Goal: Transaction & Acquisition: Purchase product/service

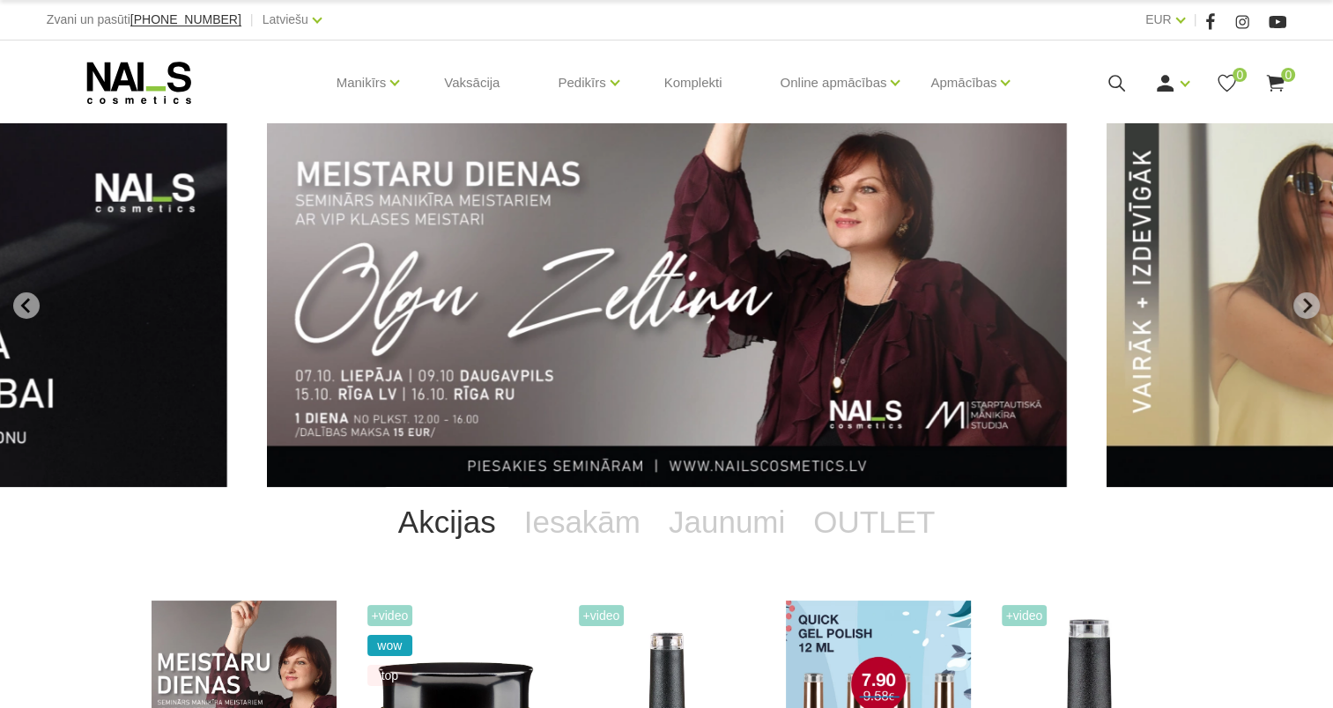
click at [1111, 88] on icon at bounding box center [1116, 83] width 22 height 22
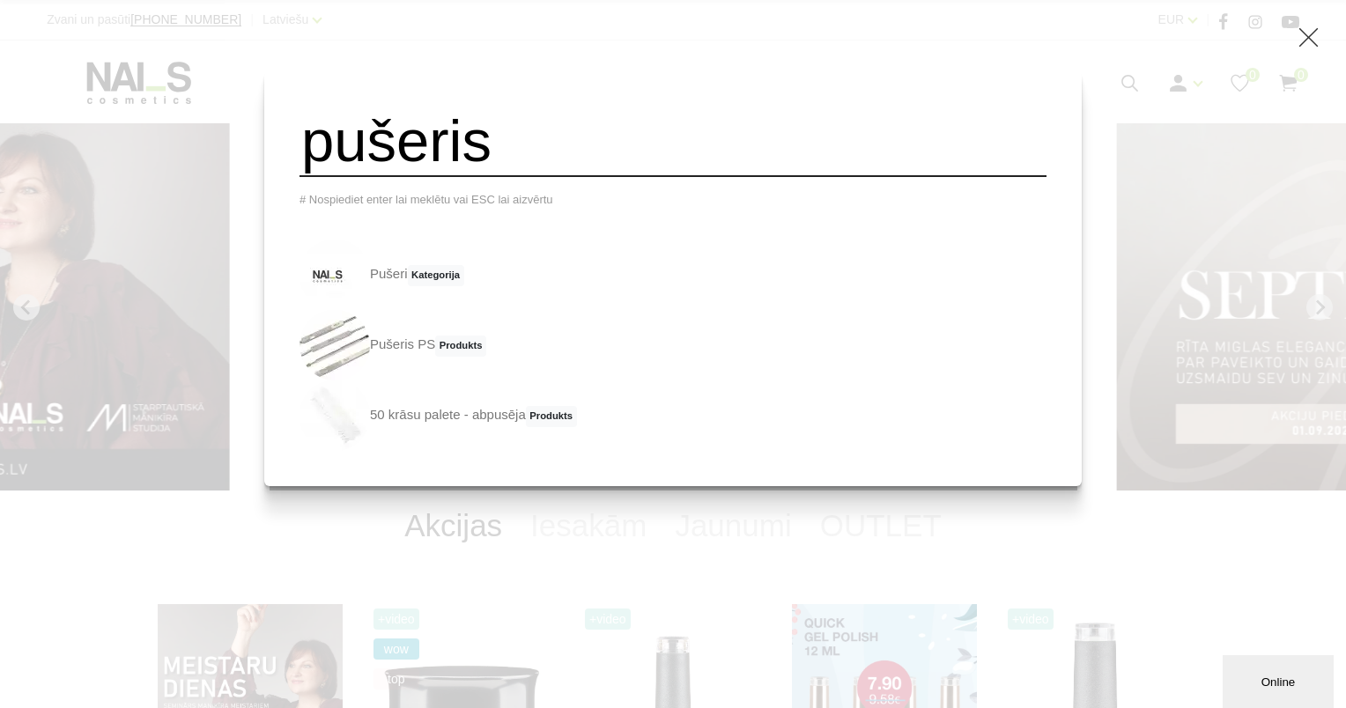
type input "pušeris"
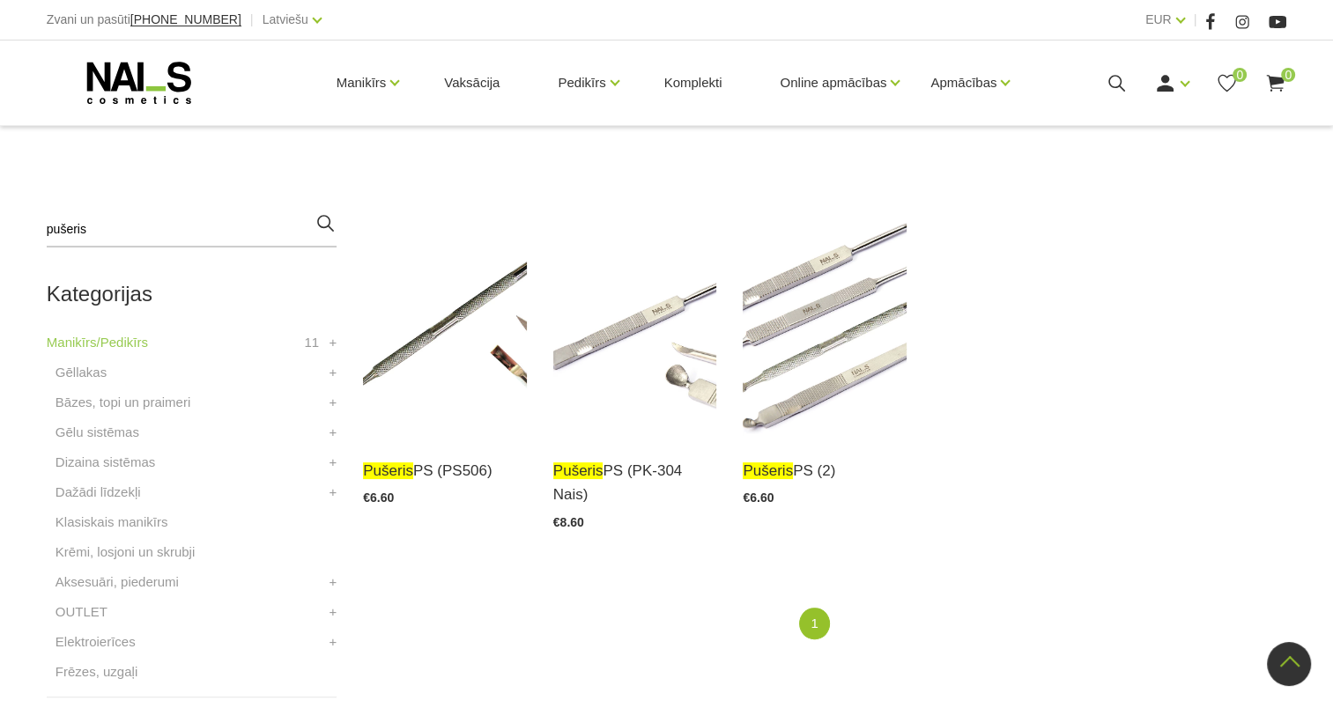
scroll to position [352, 0]
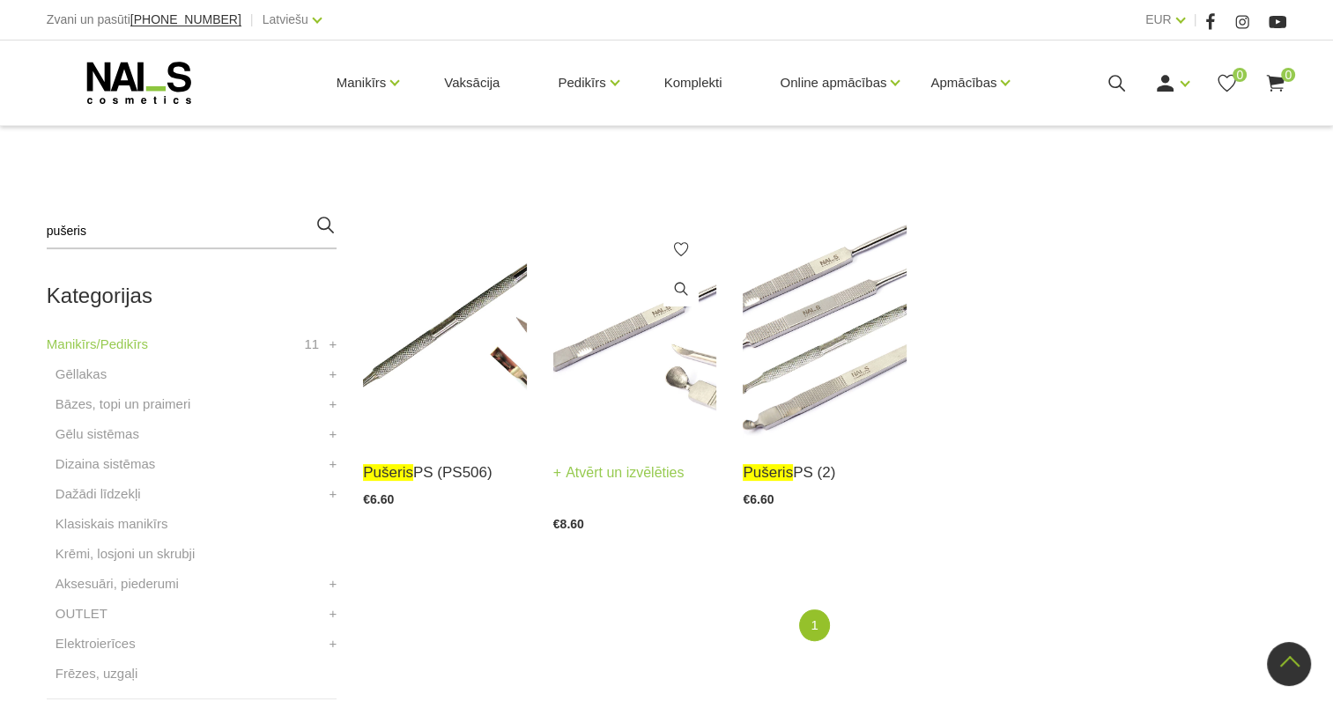
click at [596, 358] on img at bounding box center [635, 326] width 164 height 225
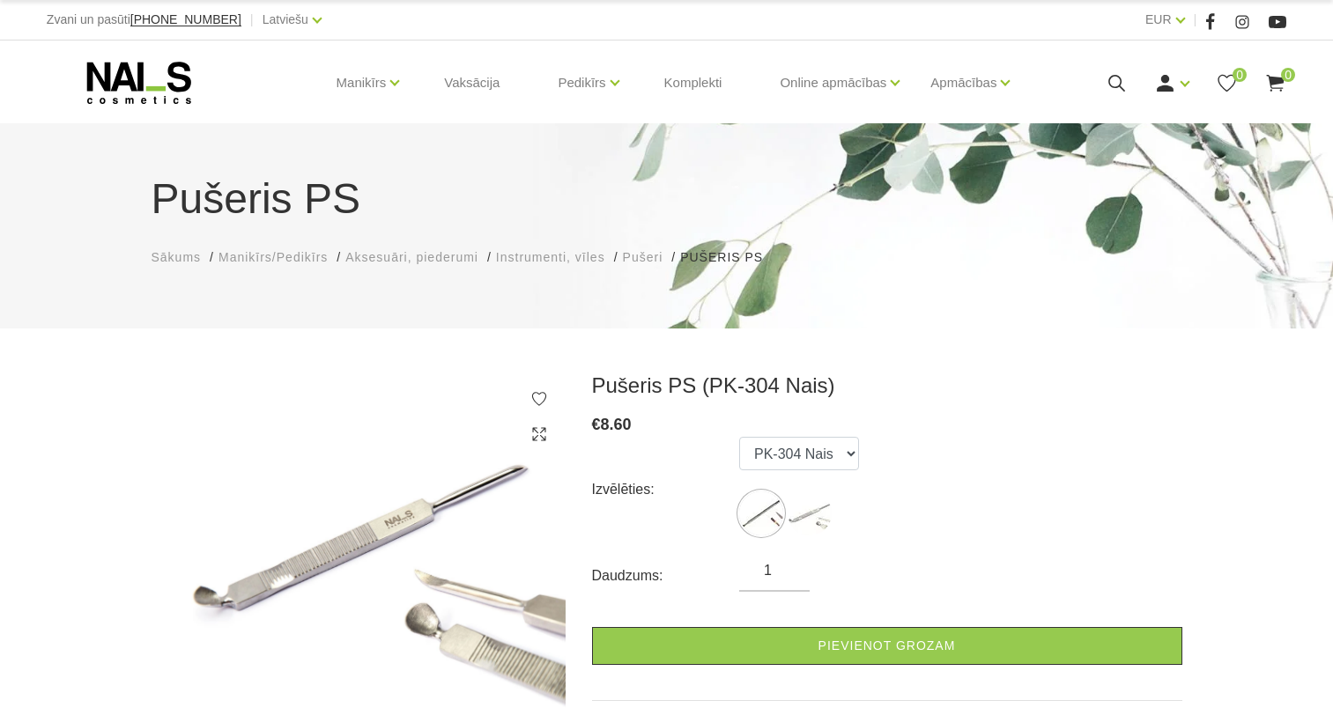
select select "450"
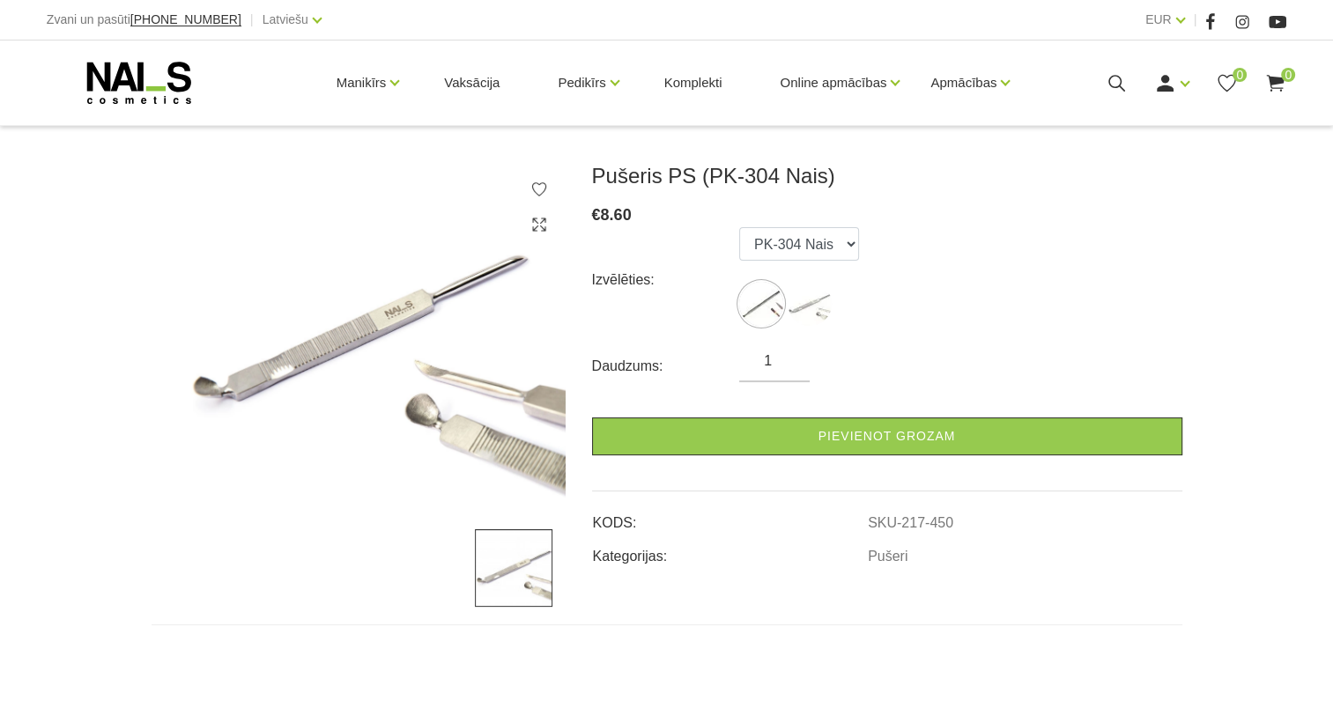
scroll to position [208, 0]
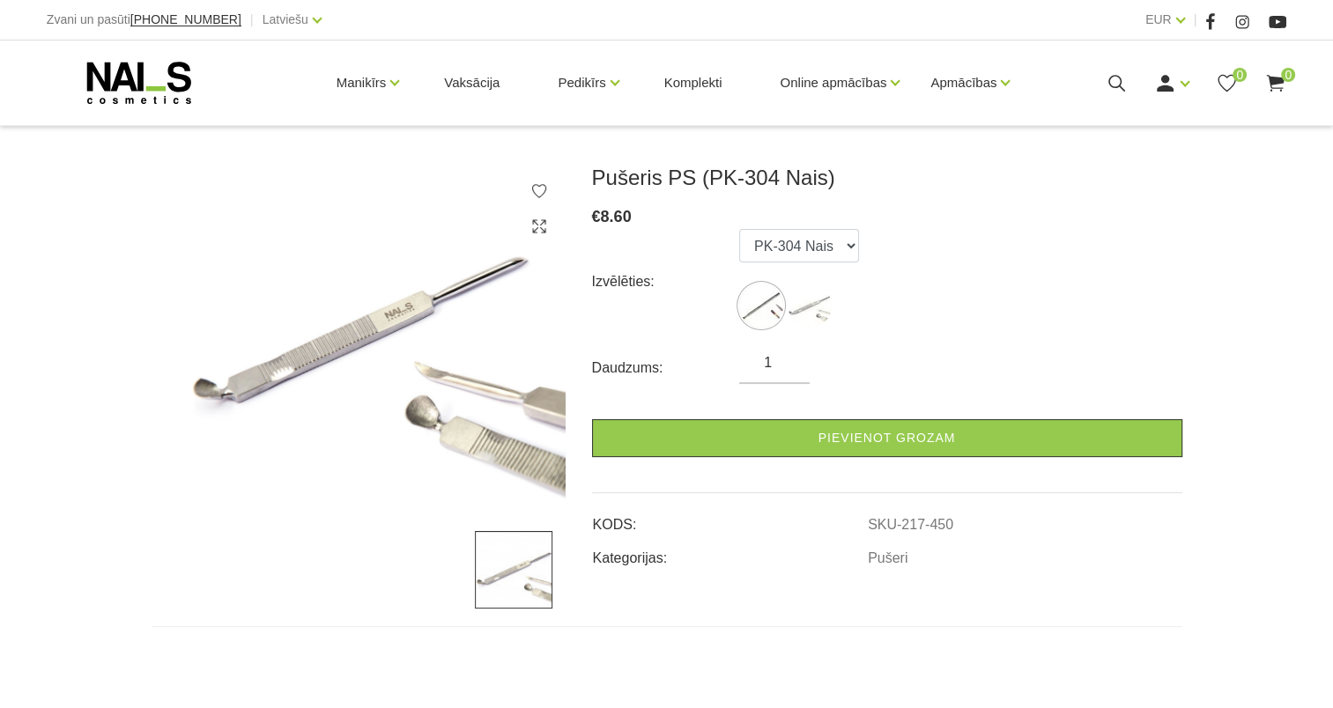
click at [818, 263] on ul "PS506 PK-304 Nais" at bounding box center [799, 282] width 120 height 106
click at [831, 256] on select "PS506 PK-304 Nais" at bounding box center [799, 245] width 120 height 33
click at [890, 278] on div "Izvēlēties: PS506 PK-304 Nais" at bounding box center [887, 282] width 590 height 106
